Goal: Transaction & Acquisition: Purchase product/service

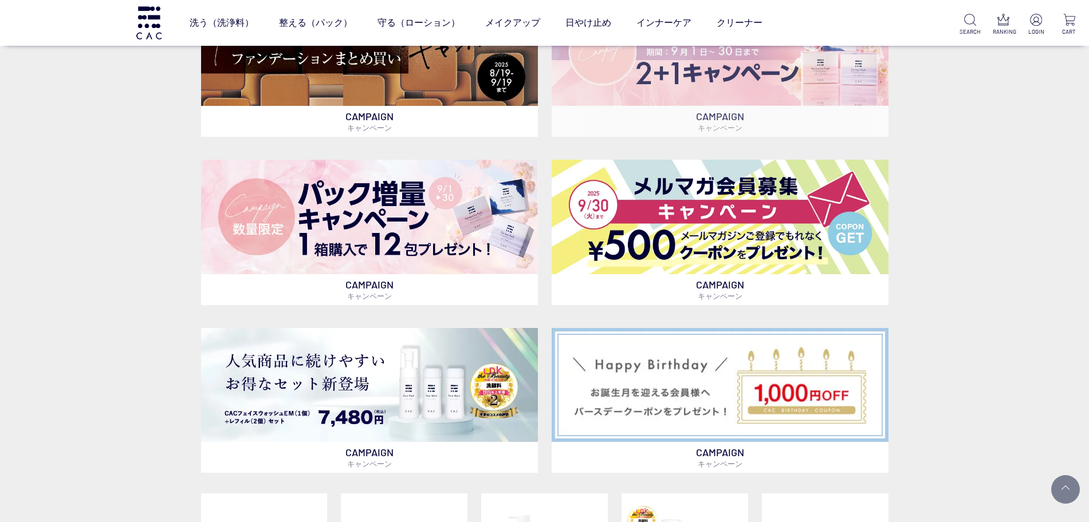
scroll to position [644, 0]
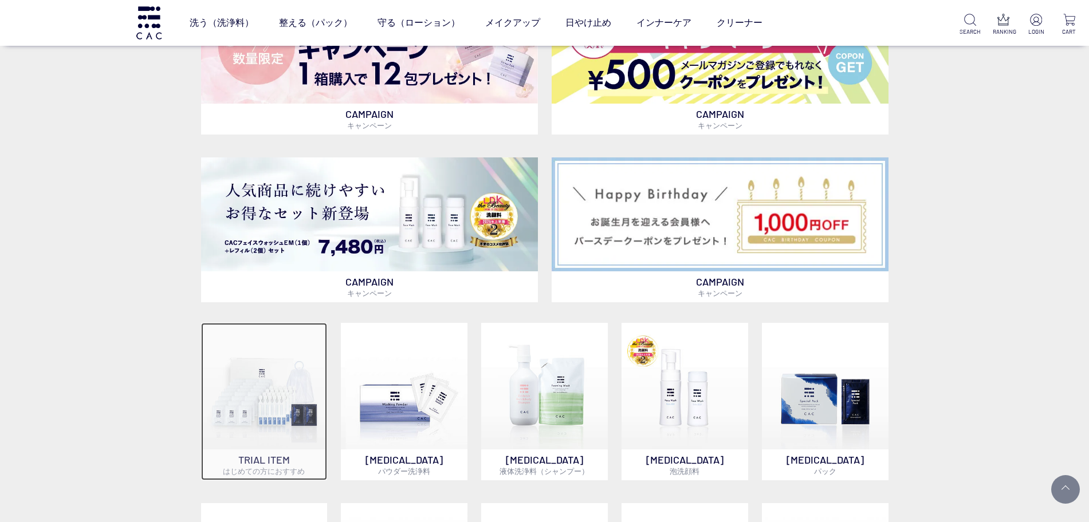
click at [263, 375] on img at bounding box center [264, 386] width 127 height 127
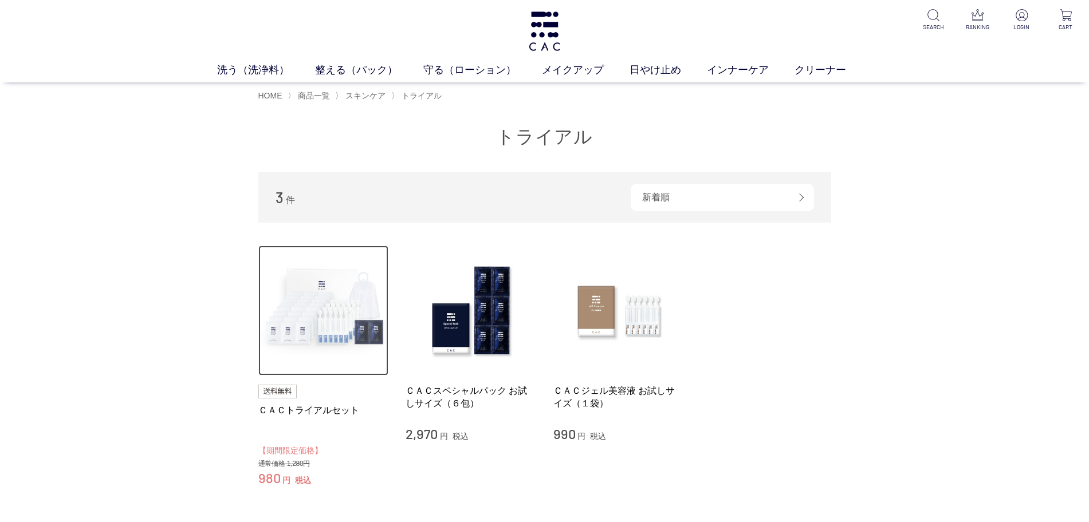
click at [315, 304] on img at bounding box center [323, 311] width 131 height 131
